Goal: Navigation & Orientation: Find specific page/section

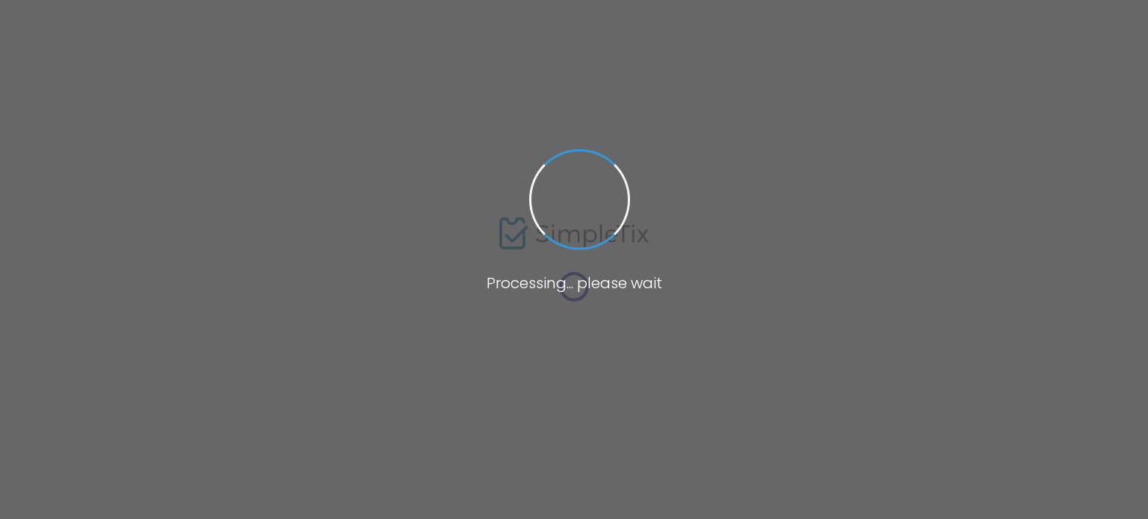
type input "[URL][DOMAIN_NAME]"
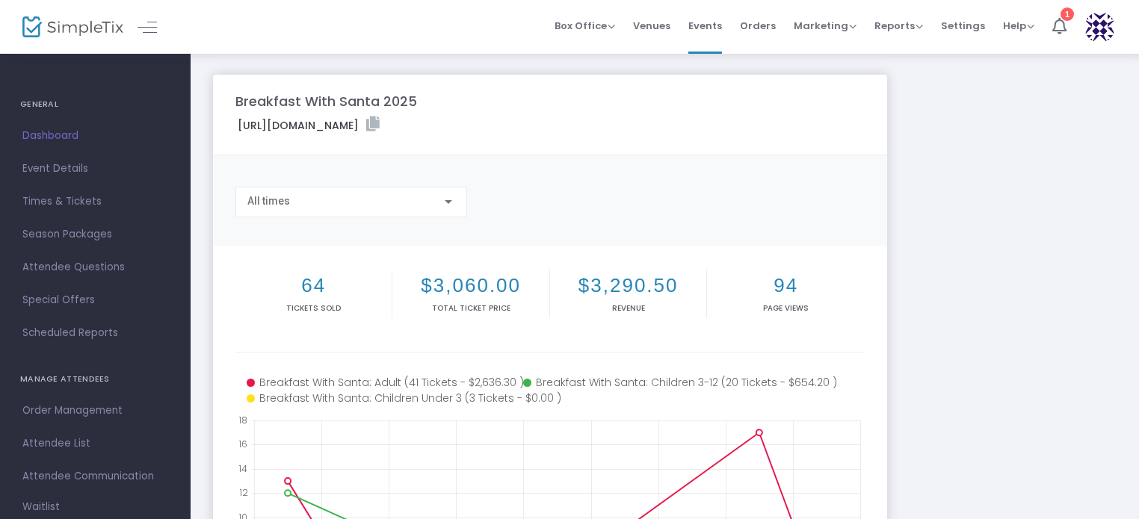
click at [45, 105] on h4 "GENERAL" at bounding box center [95, 105] width 150 height 30
click at [39, 134] on span "Dashboard" at bounding box center [95, 135] width 146 height 19
click at [150, 30] on link at bounding box center [147, 26] width 19 height 19
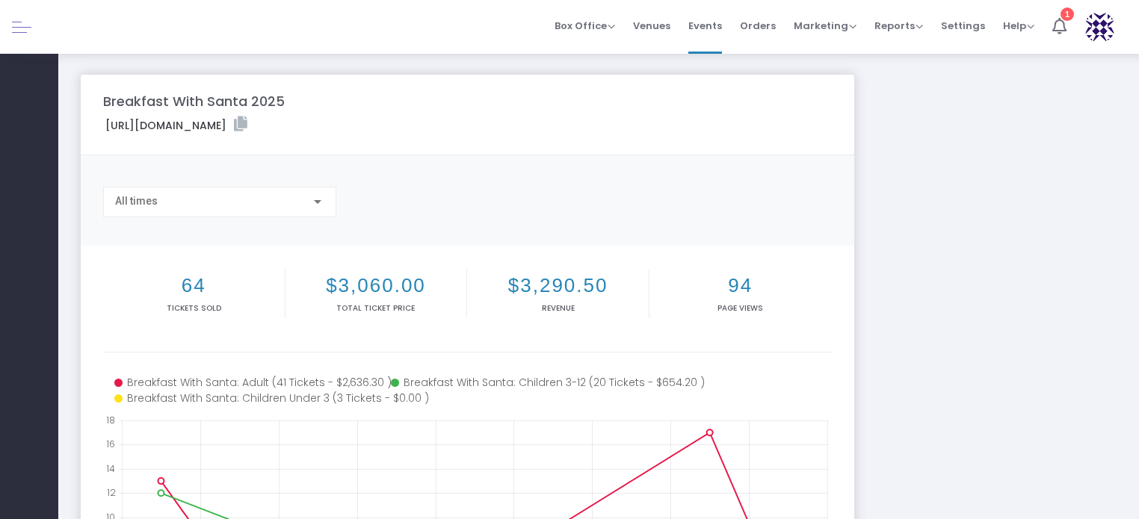
click at [17, 28] on link at bounding box center [21, 26] width 19 height 19
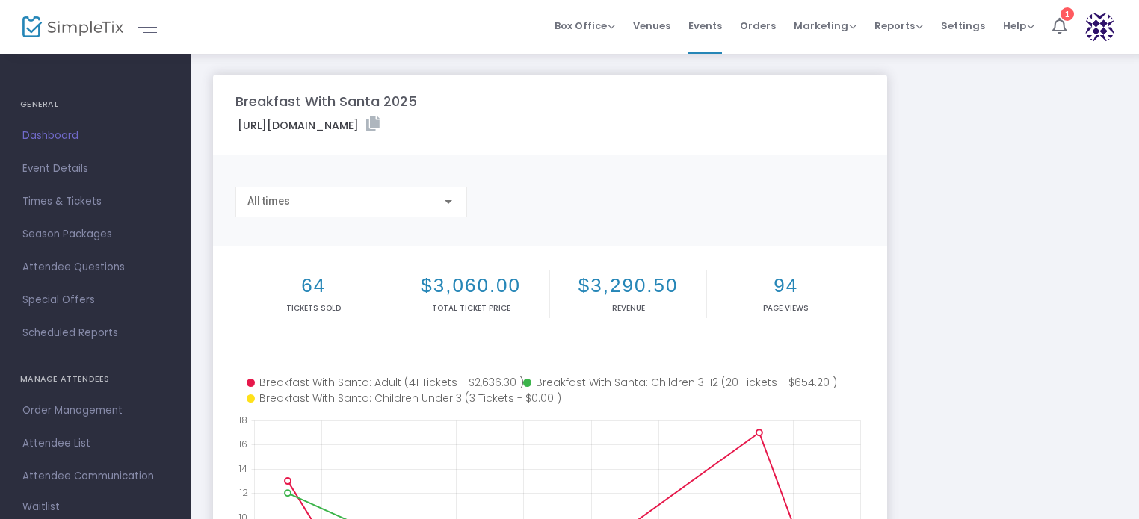
click at [75, 22] on img at bounding box center [72, 27] width 101 height 22
